Goal: Task Accomplishment & Management: Manage account settings

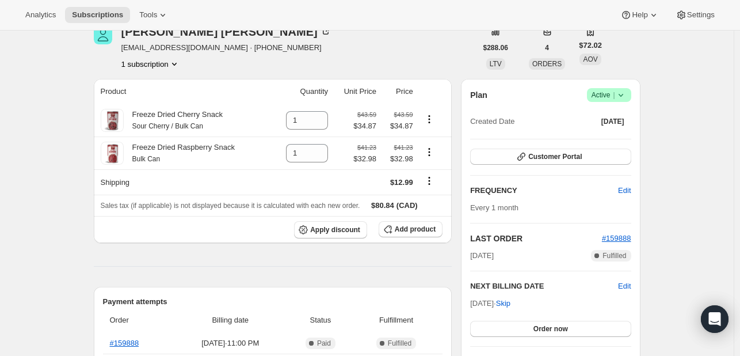
scroll to position [50, 0]
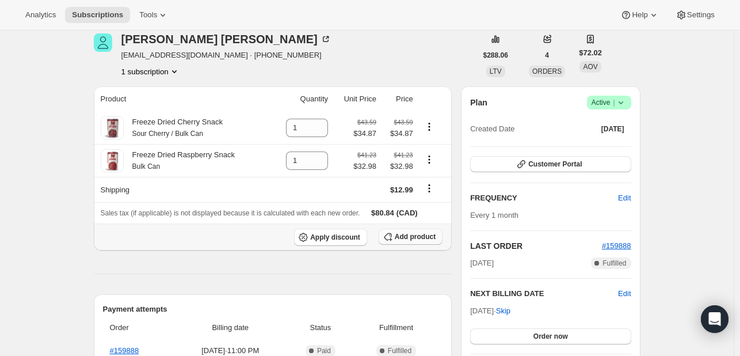
click at [406, 239] on span "Add product" at bounding box center [415, 236] width 41 height 9
click at [425, 239] on span "Add product" at bounding box center [415, 236] width 41 height 9
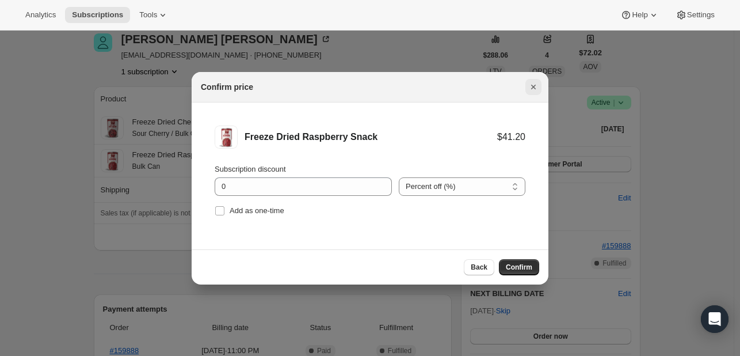
click at [533, 89] on icon "Close" at bounding box center [534, 87] width 12 height 12
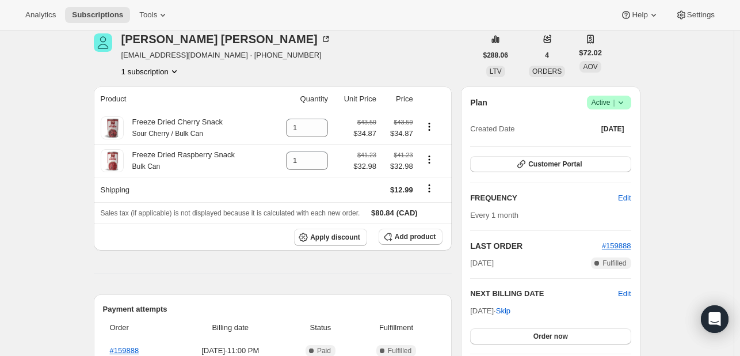
click at [403, 240] on span "Add product" at bounding box center [415, 236] width 41 height 9
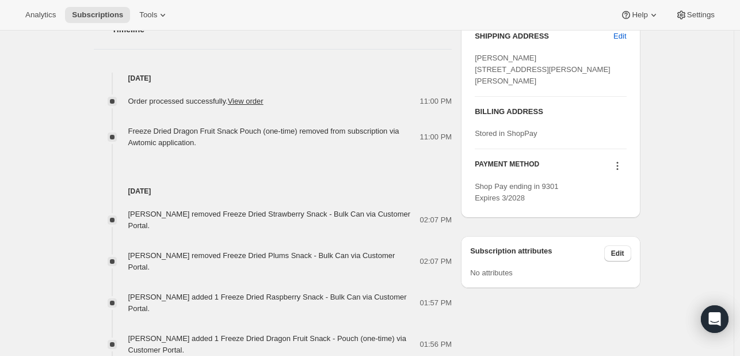
scroll to position [0, 0]
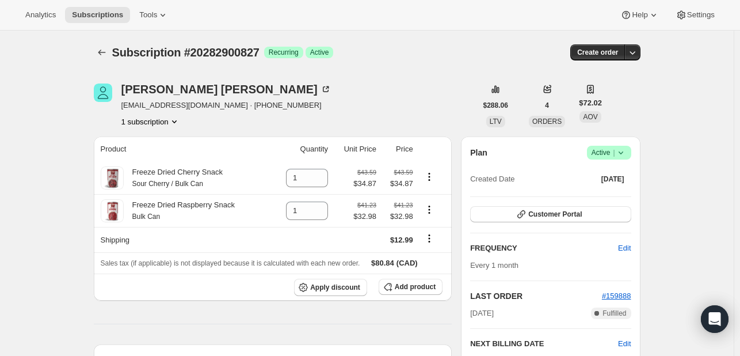
click at [411, 288] on span "Add product" at bounding box center [415, 286] width 41 height 9
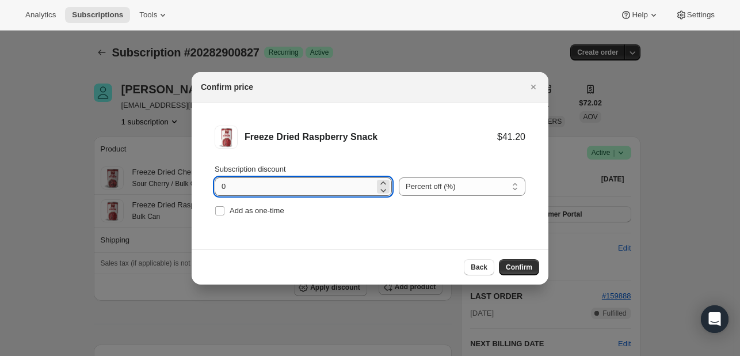
click at [281, 182] on input "0" at bounding box center [295, 186] width 160 height 18
type input "15"
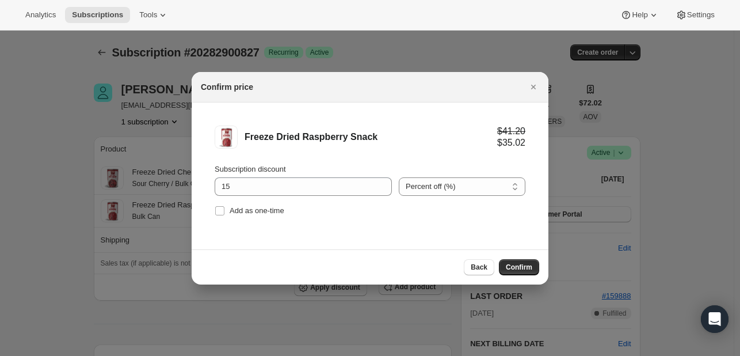
click at [395, 239] on li "Freeze Dried Raspberry Snack $41.20 $35.02 Subscription discount 15 Percent off…" at bounding box center [370, 171] width 357 height 139
drag, startPoint x: 396, startPoint y: 85, endPoint x: 401, endPoint y: 81, distance: 6.6
click at [401, 81] on div "Confirm price" at bounding box center [360, 87] width 318 height 12
click at [516, 270] on span "Confirm" at bounding box center [519, 266] width 26 height 9
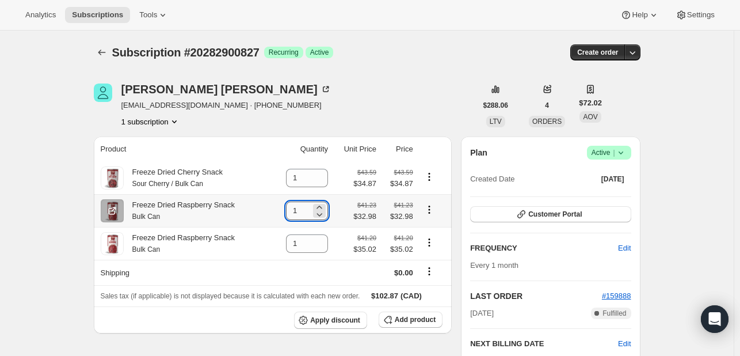
click at [304, 212] on input "1" at bounding box center [298, 210] width 25 height 18
click at [292, 213] on input "1" at bounding box center [298, 210] width 25 height 18
click at [307, 212] on input "1" at bounding box center [298, 210] width 25 height 18
drag, startPoint x: 307, startPoint y: 212, endPoint x: 292, endPoint y: 203, distance: 17.3
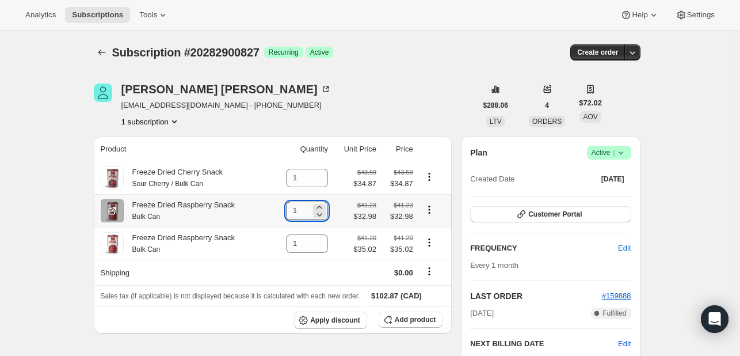
click at [292, 203] on input "1" at bounding box center [298, 210] width 25 height 18
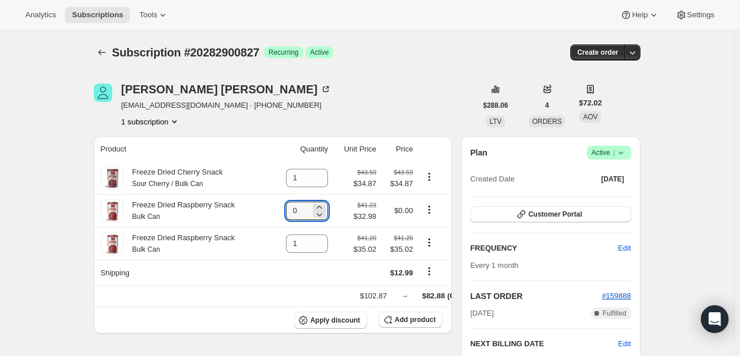
type input "0"
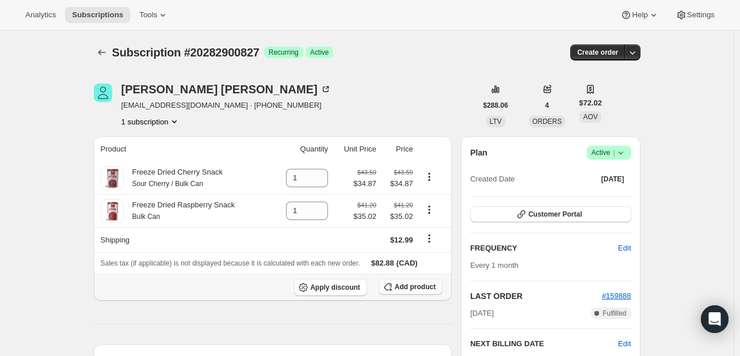
click at [407, 288] on span "Add product" at bounding box center [415, 286] width 41 height 9
click at [405, 291] on span "Add product" at bounding box center [415, 286] width 41 height 9
click at [410, 287] on span "Add product" at bounding box center [415, 286] width 41 height 9
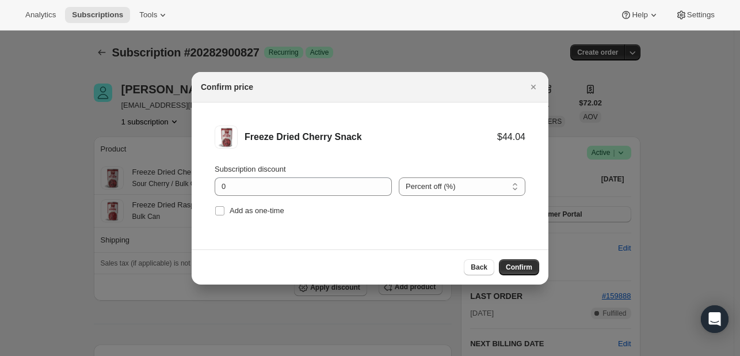
click at [295, 171] on div "Subscription discount" at bounding box center [303, 169] width 177 height 12
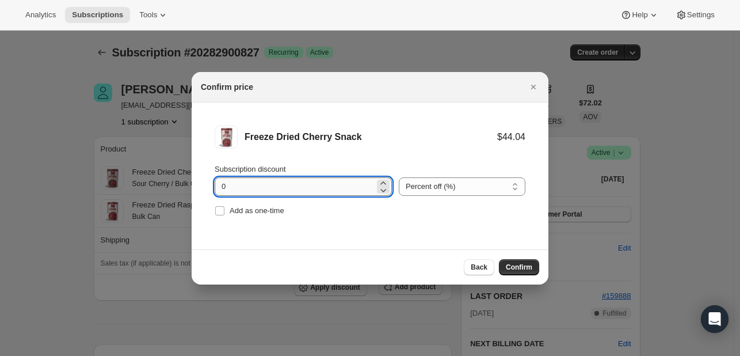
click at [287, 192] on input "0" at bounding box center [295, 186] width 160 height 18
type input "15"
click at [361, 250] on div "Back Confirm" at bounding box center [370, 266] width 357 height 35
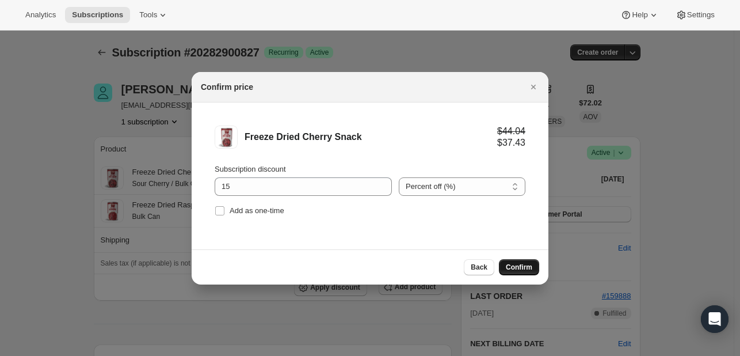
click at [511, 265] on span "Confirm" at bounding box center [519, 266] width 26 height 9
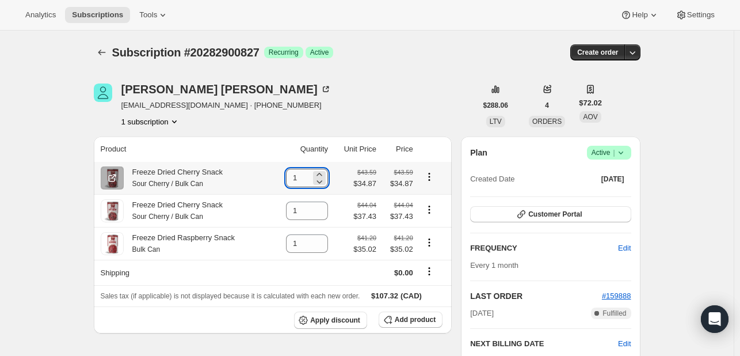
click at [304, 173] on input "1" at bounding box center [298, 178] width 25 height 18
drag, startPoint x: 304, startPoint y: 173, endPoint x: 274, endPoint y: 170, distance: 29.5
click at [274, 170] on td "1" at bounding box center [302, 178] width 60 height 32
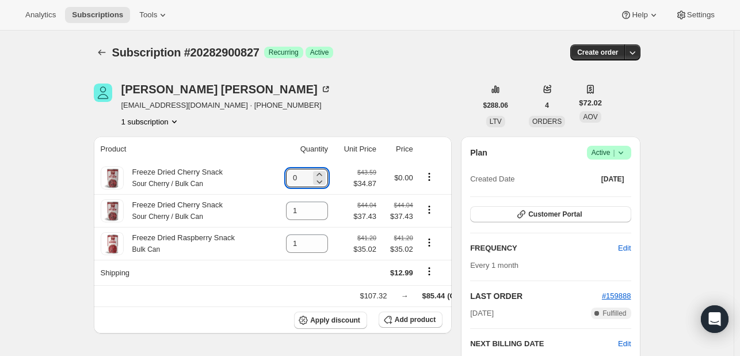
type input "0"
